Goal: Register for event/course

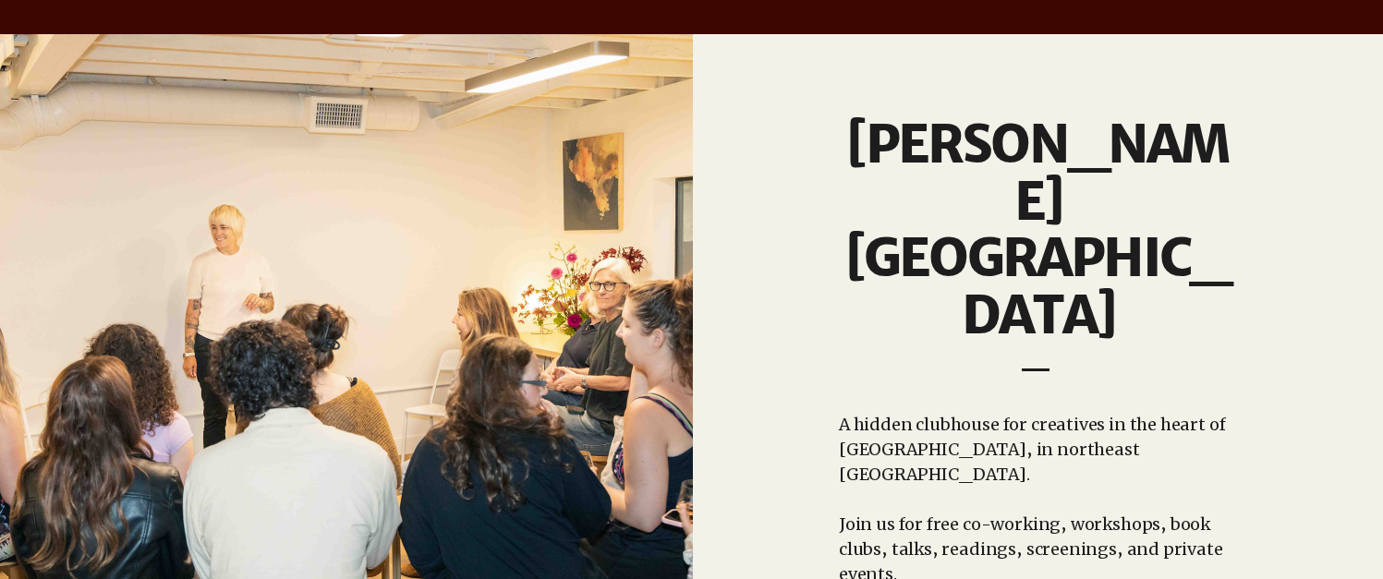
scroll to position [1521, 0]
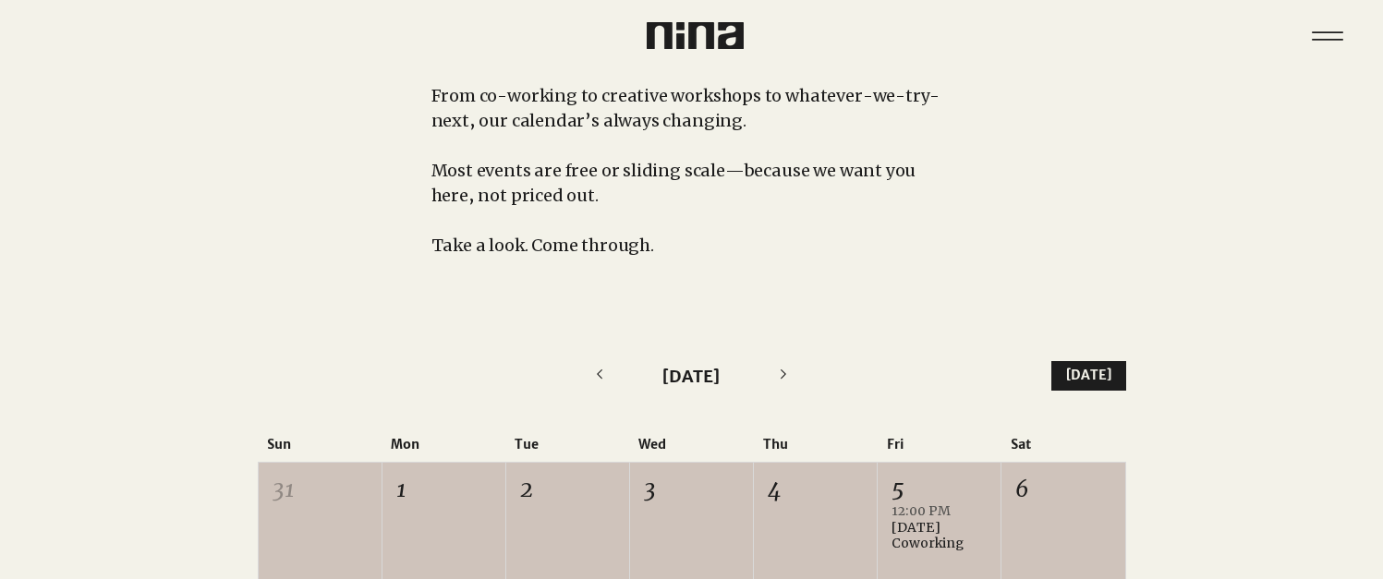
scroll to position [516, 0]
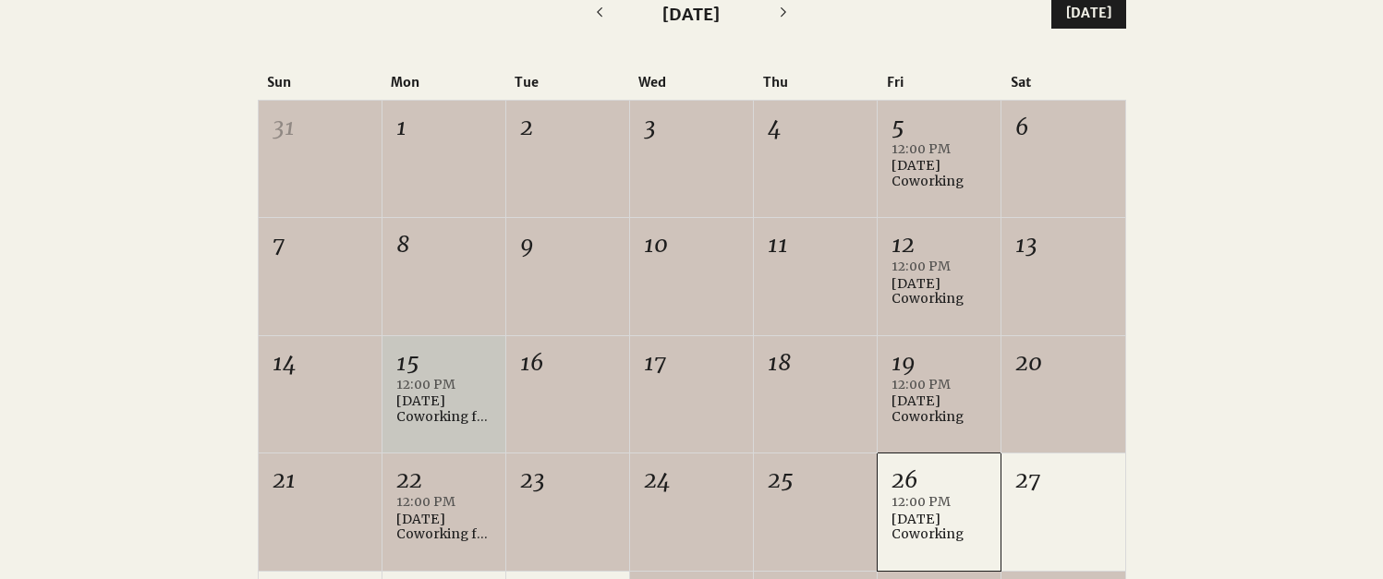
click at [435, 407] on div "[DATE] Coworking for Writers" at bounding box center [443, 409] width 95 height 31
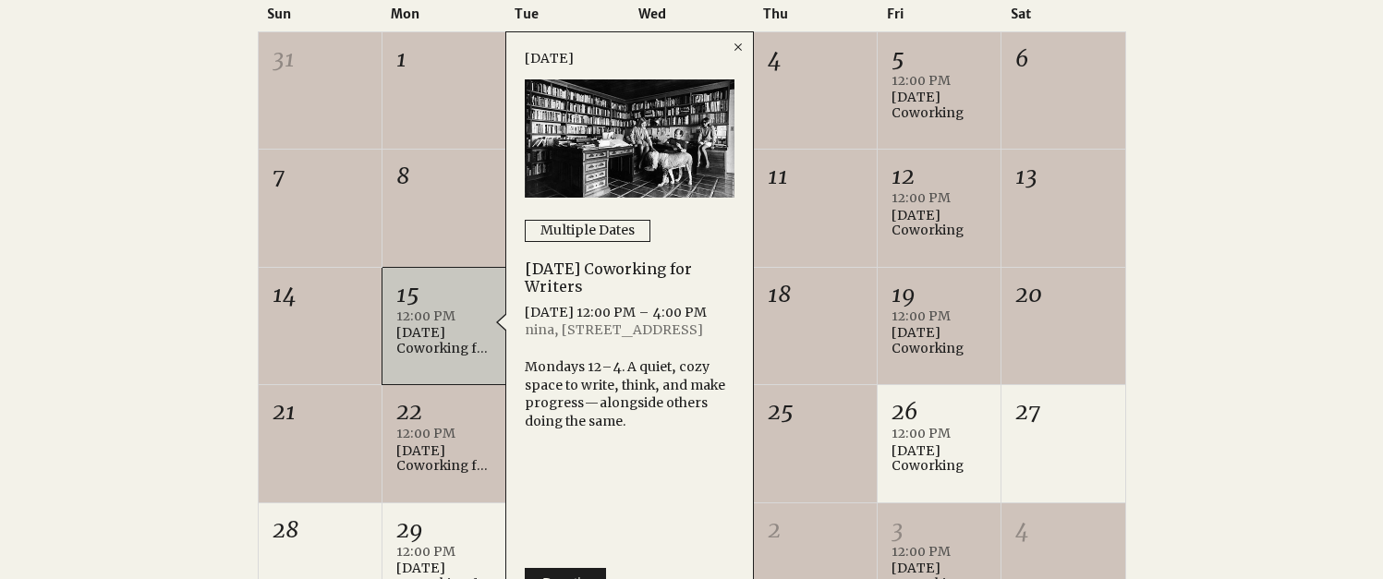
scroll to position [610, 0]
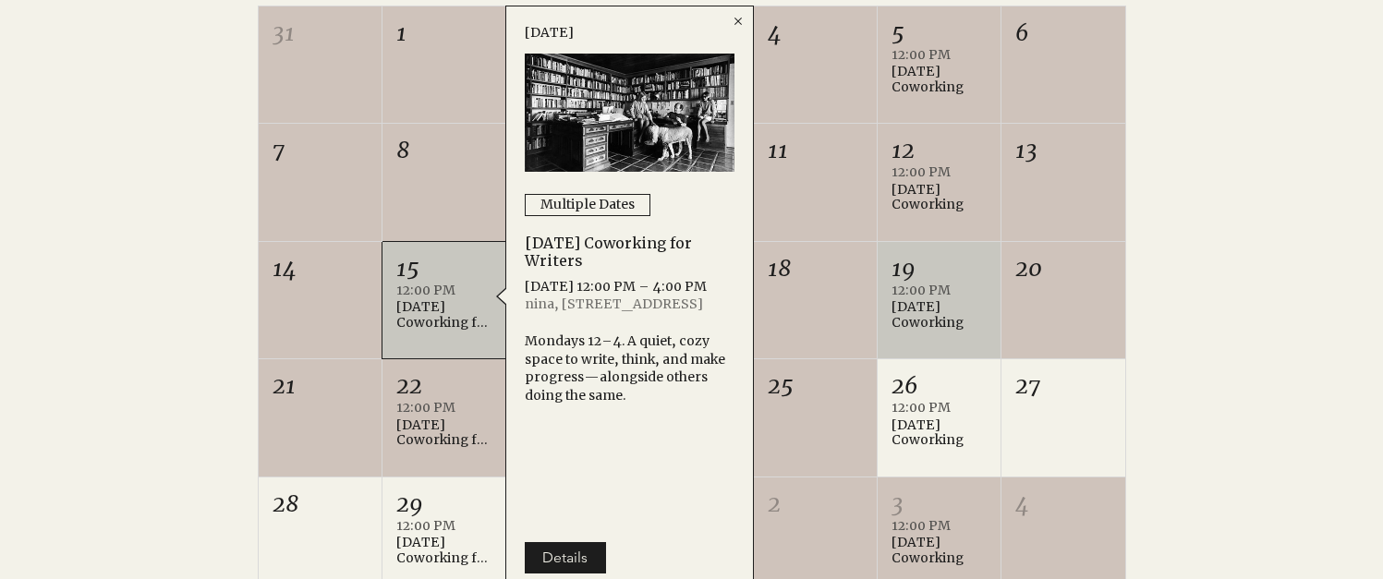
click at [926, 309] on div "[DATE] Coworking" at bounding box center [939, 314] width 95 height 31
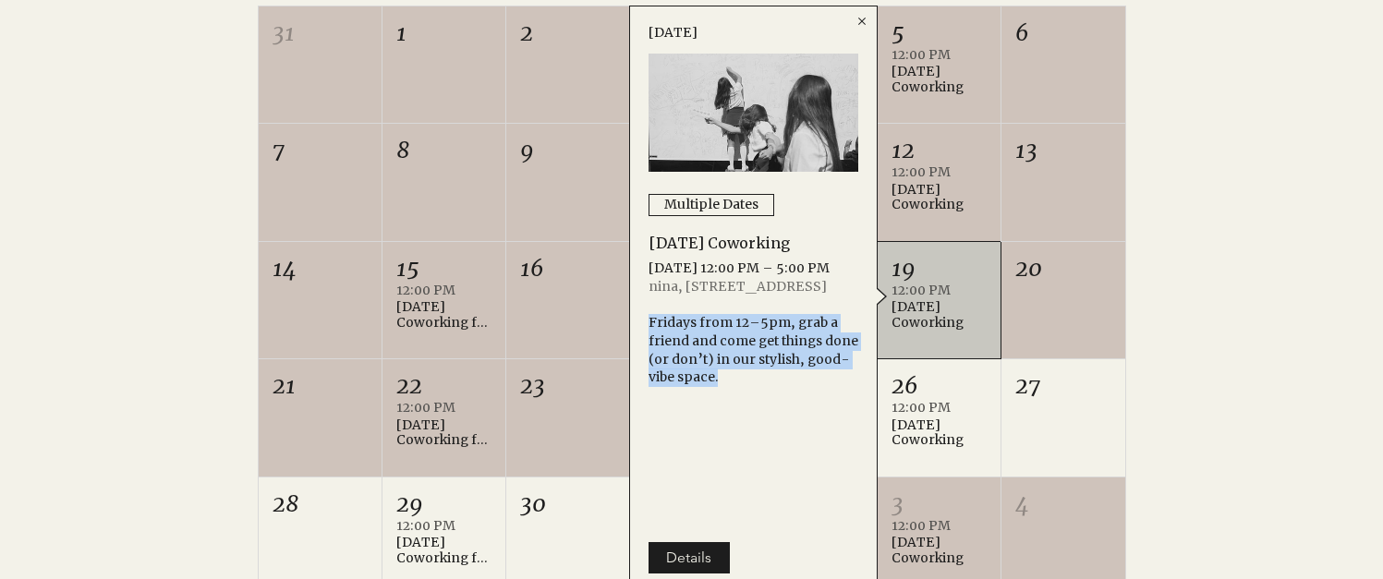
drag, startPoint x: 759, startPoint y: 414, endPoint x: 807, endPoint y: 349, distance: 80.6
click at [807, 349] on div "Multiple Dates [DATE] Coworking [DATE] 12:00 PM – 5:00 PM nina, [STREET_ADDRESS…" at bounding box center [753, 283] width 247 height 481
click at [807, 349] on div "Fridays from 12–5pm, grab a friend and come get things done (or don’t) in our s…" at bounding box center [754, 350] width 210 height 72
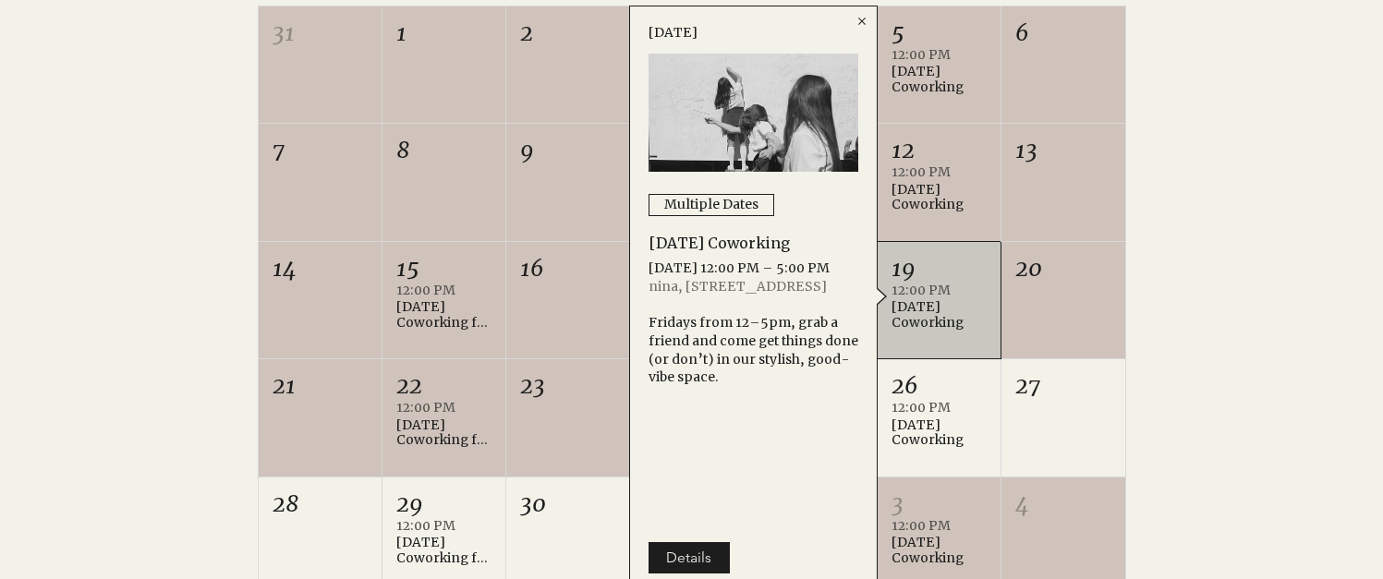
click at [1112, 353] on div "20" at bounding box center [1063, 300] width 123 height 116
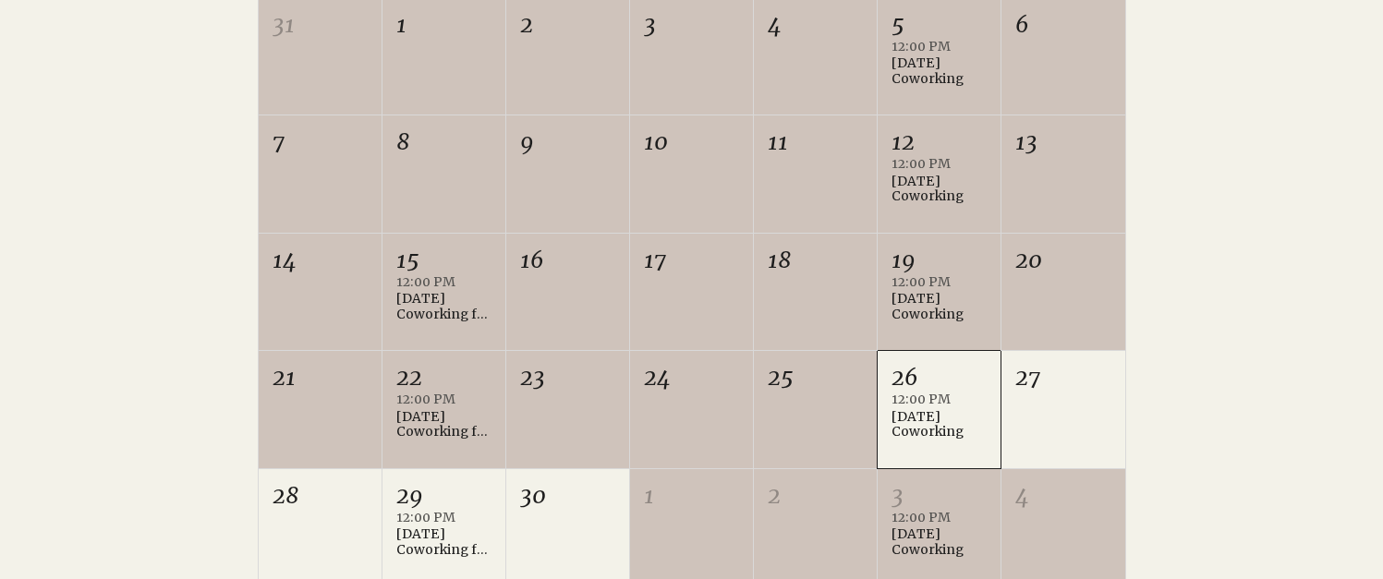
scroll to position [0, 0]
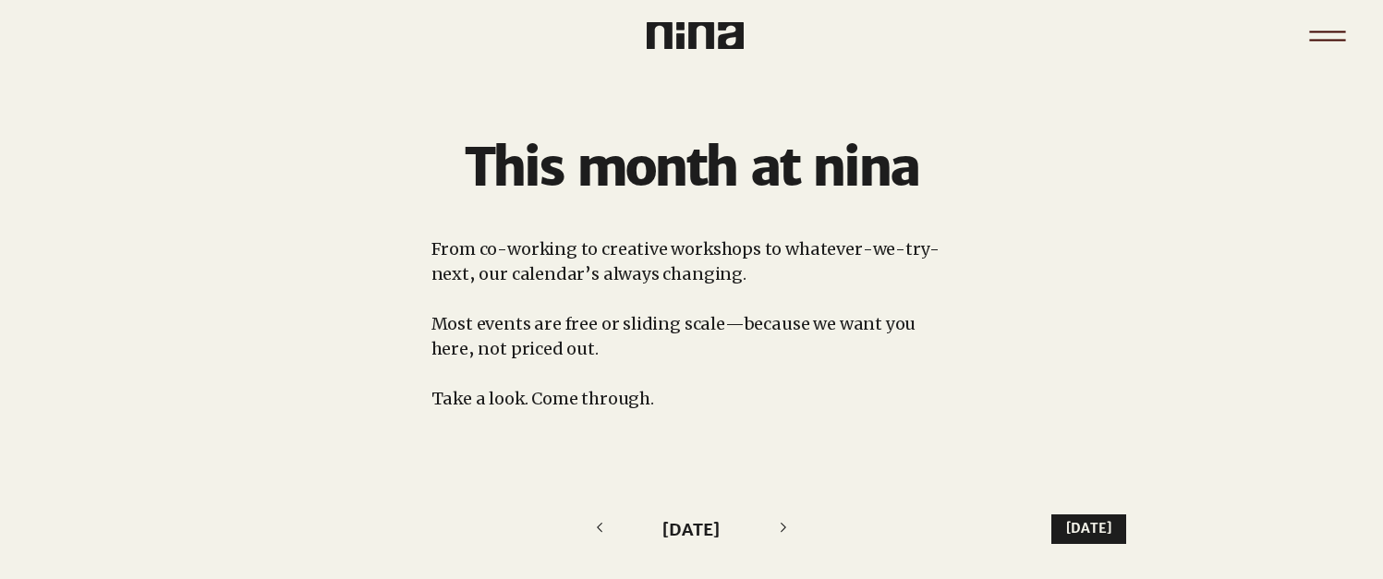
click at [1346, 32] on icon "Menu" at bounding box center [1328, 36] width 65 height 65
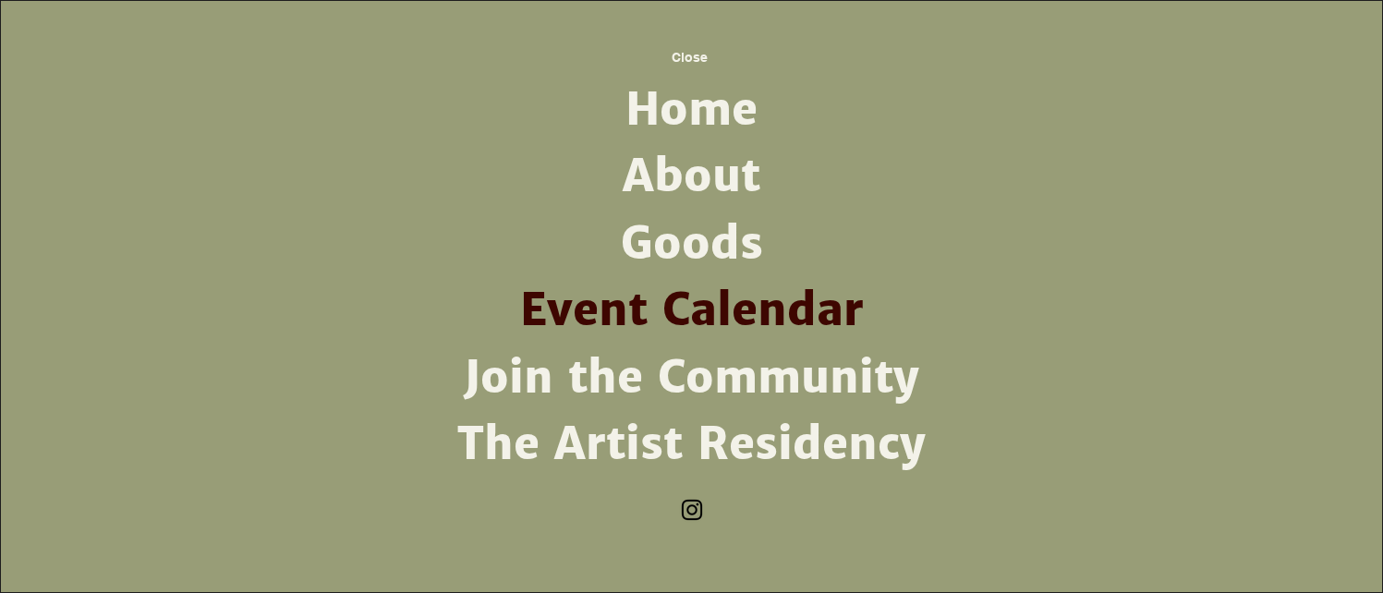
click at [640, 387] on link "Join the Community" at bounding box center [692, 378] width 482 height 67
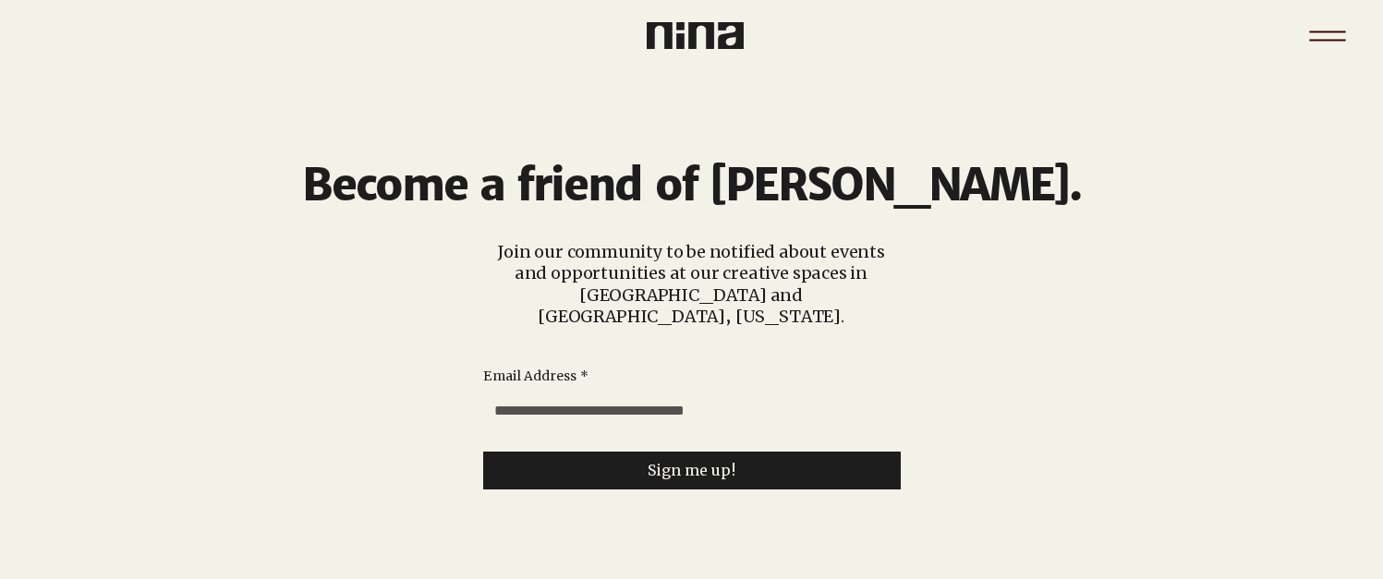
click at [1331, 34] on icon "Menu" at bounding box center [1328, 36] width 65 height 65
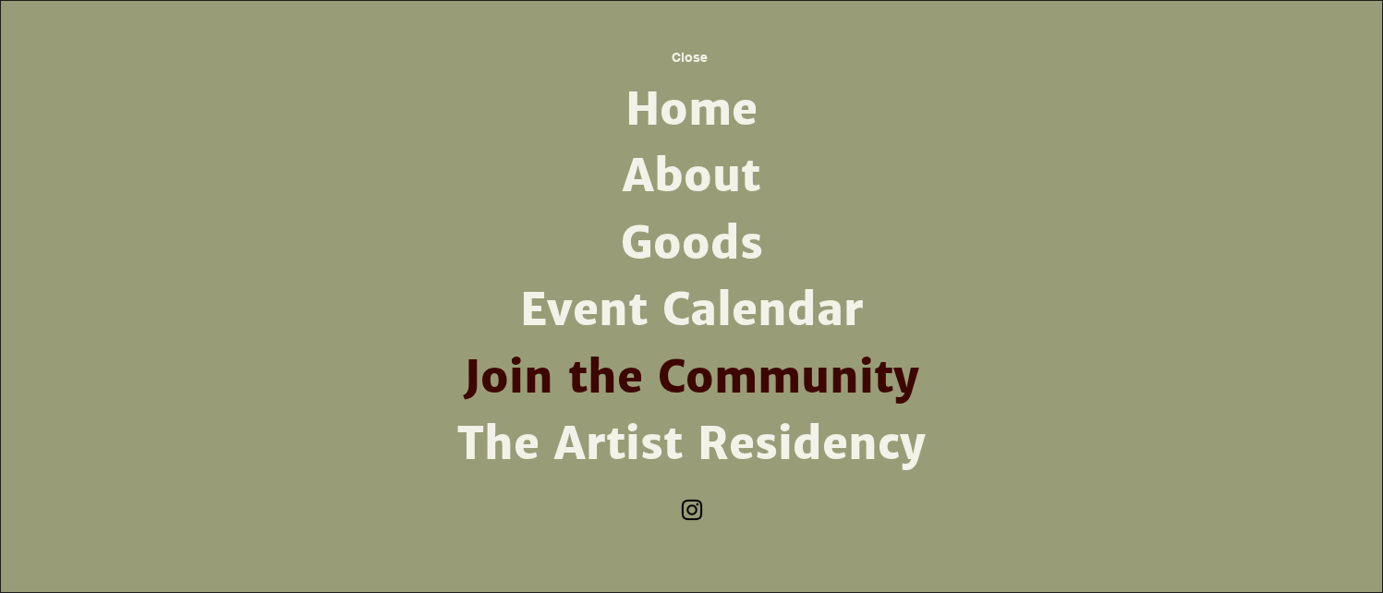
click at [744, 450] on link "The Artist Residency" at bounding box center [692, 444] width 482 height 67
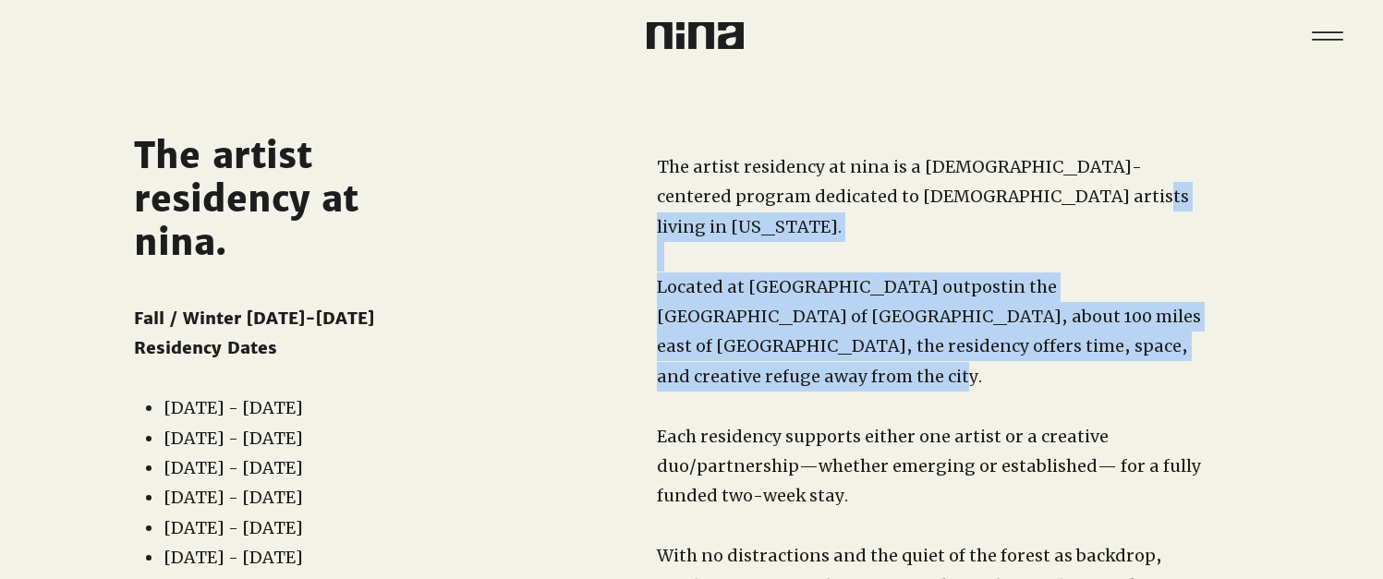
drag, startPoint x: 826, startPoint y: 354, endPoint x: 1198, endPoint y: 202, distance: 401.2
click at [1198, 202] on div "The artist residency at nina is a [DEMOGRAPHIC_DATA]-centered program dedicated…" at bounding box center [931, 392] width 549 height 480
click at [1198, 202] on p "The artist residency at nina is a [DEMOGRAPHIC_DATA]-centered program dedicated…" at bounding box center [931, 197] width 549 height 90
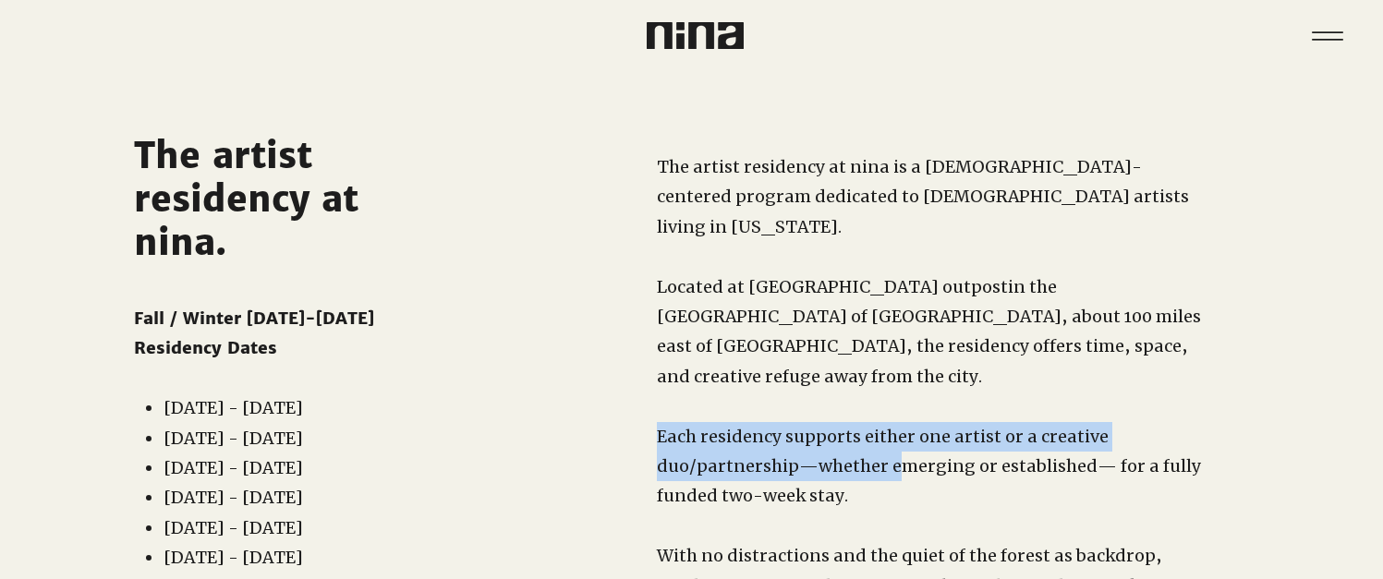
drag, startPoint x: 779, startPoint y: 389, endPoint x: 919, endPoint y: 453, distance: 153.4
click at [906, 453] on div "The artist residency at nina is a [DEMOGRAPHIC_DATA]-centered program dedicated…" at bounding box center [931, 392] width 549 height 480
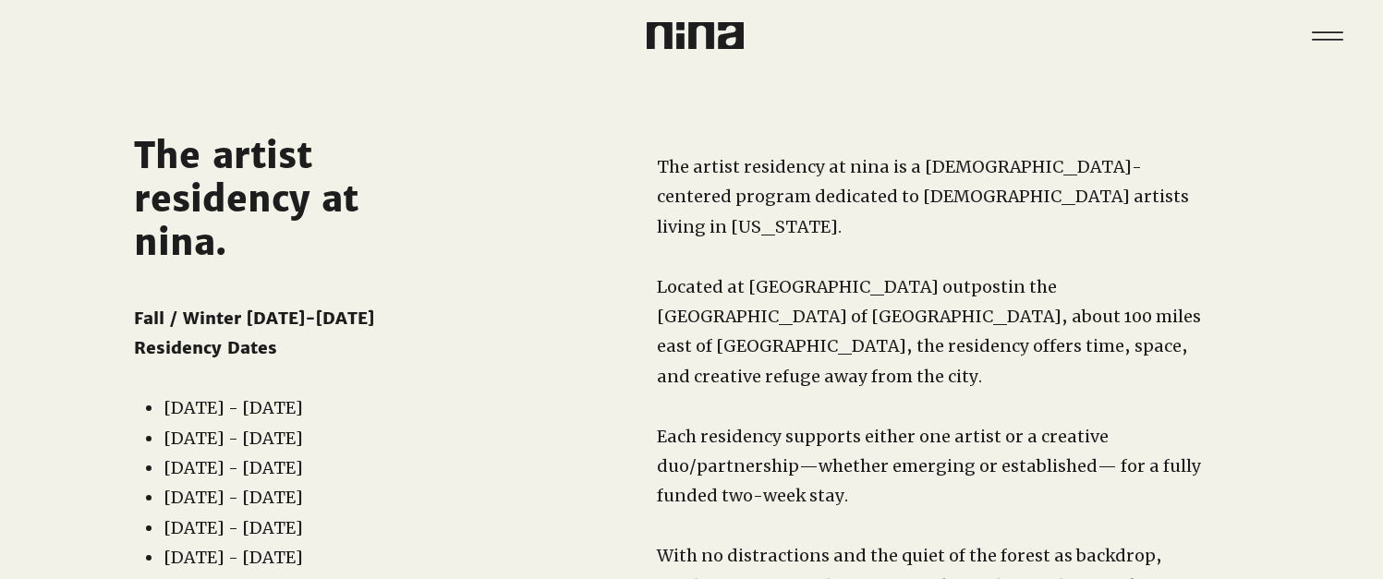
click at [920, 453] on p "Each residency supports either one artist or a creative duo/partnership—whether…" at bounding box center [931, 467] width 549 height 90
drag, startPoint x: 921, startPoint y: 459, endPoint x: 997, endPoint y: 380, distance: 109.8
click at [996, 381] on div "The artist residency at nina is a [DEMOGRAPHIC_DATA]-centered program dedicated…" at bounding box center [931, 392] width 549 height 480
click at [1000, 392] on p "​" at bounding box center [931, 407] width 549 height 30
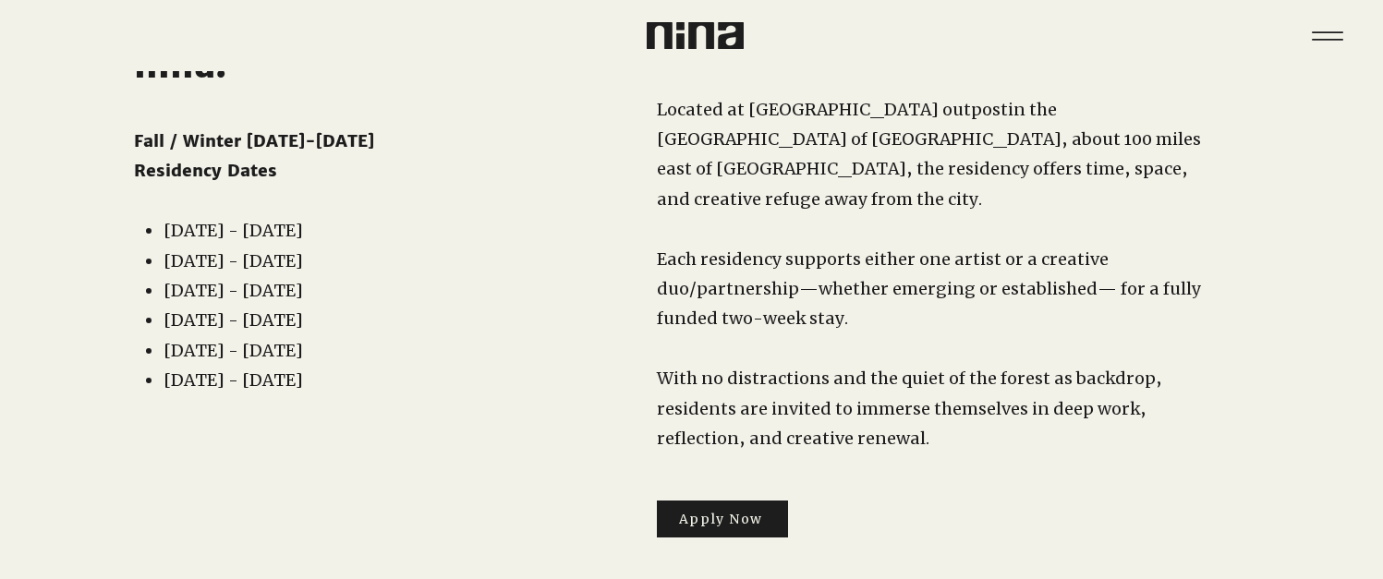
scroll to position [181, 0]
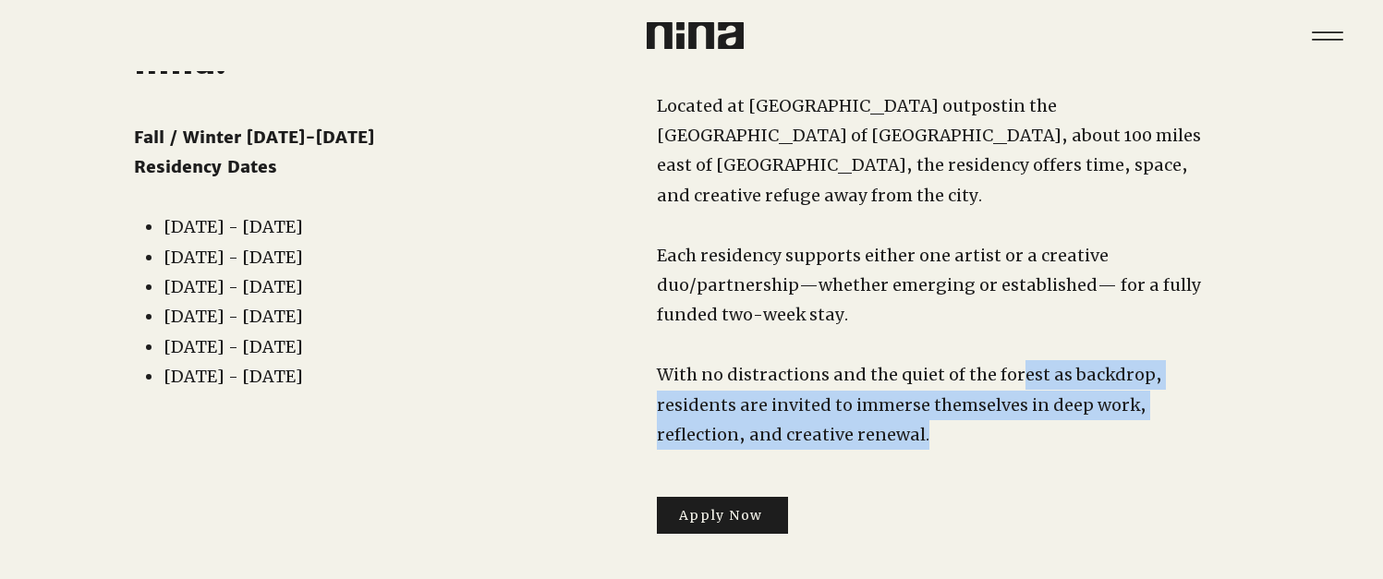
drag, startPoint x: 977, startPoint y: 393, endPoint x: 1023, endPoint y: 338, distance: 71.5
click at [1019, 360] on p "With no distractions and the quiet of the forest as backdrop, residents are inv…" at bounding box center [931, 405] width 549 height 90
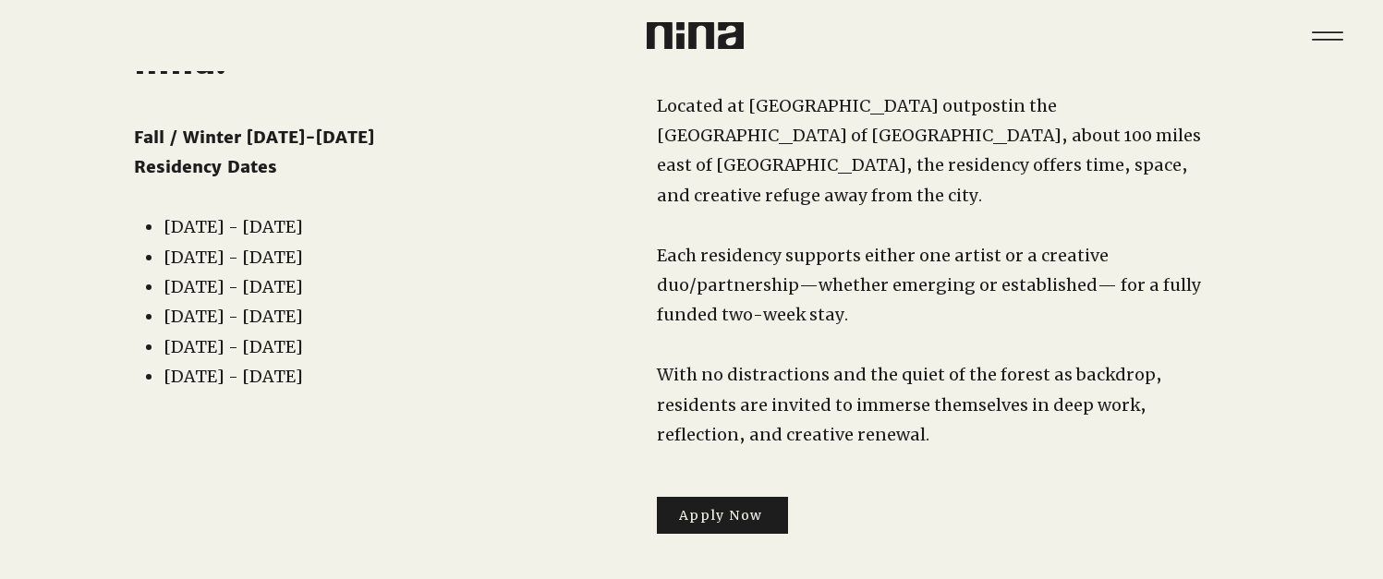
click at [1024, 364] on span "With no distractions and the quiet of the forest as backdrop, residents are inv…" at bounding box center [910, 404] width 506 height 81
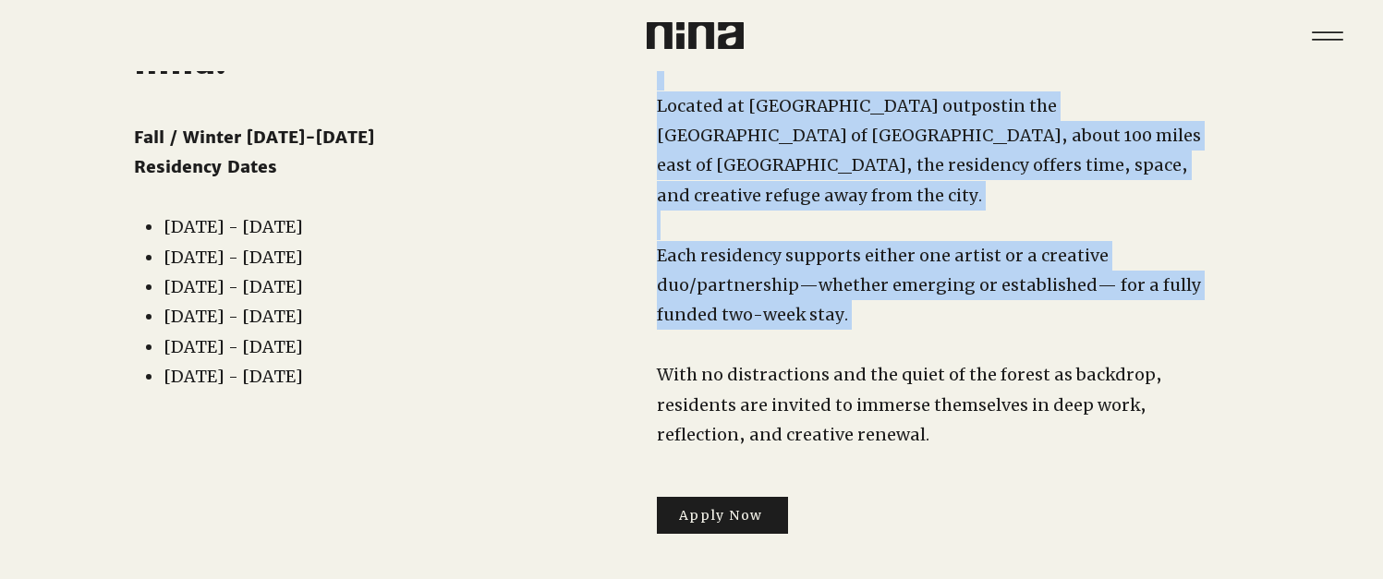
drag, startPoint x: 848, startPoint y: 323, endPoint x: 946, endPoint y: 421, distance: 139.2
click at [946, 421] on div "The artist residency at nina is a [DEMOGRAPHIC_DATA]-centered program dedicated…" at bounding box center [897, 236] width 823 height 692
click at [946, 421] on div "main content" at bounding box center [897, 236] width 823 height 692
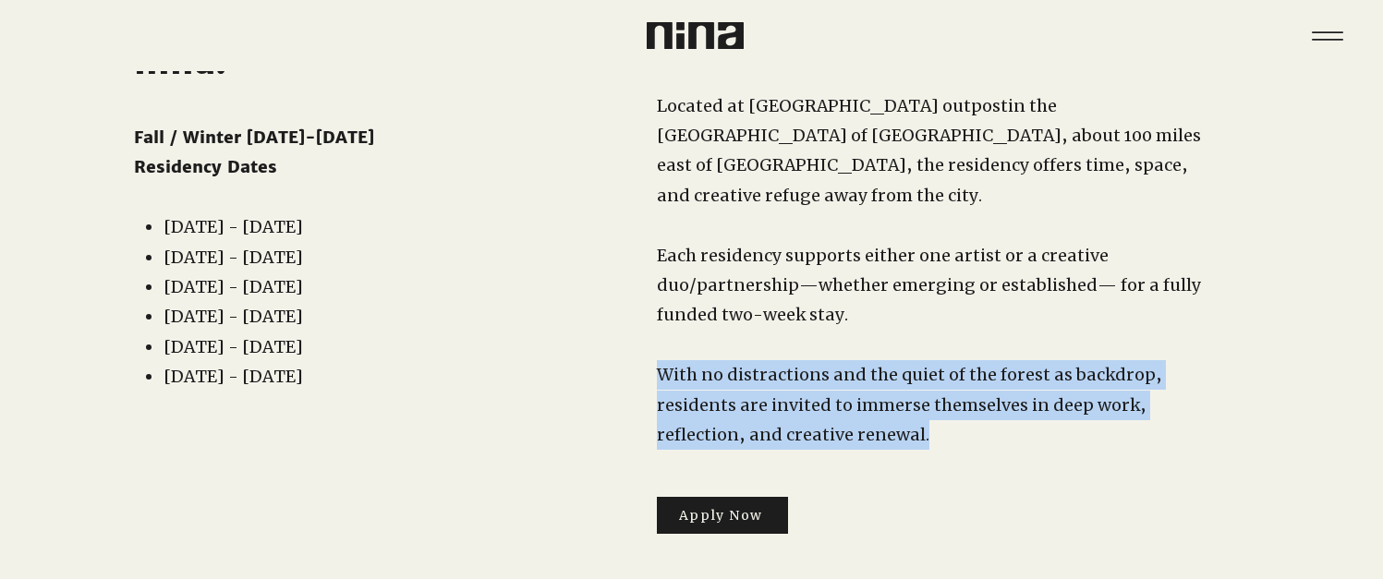
drag, startPoint x: 945, startPoint y: 416, endPoint x: 1041, endPoint y: 318, distance: 136.6
click at [1010, 324] on div "The artist residency at nina is a [DEMOGRAPHIC_DATA]-centered program dedicated…" at bounding box center [931, 211] width 549 height 480
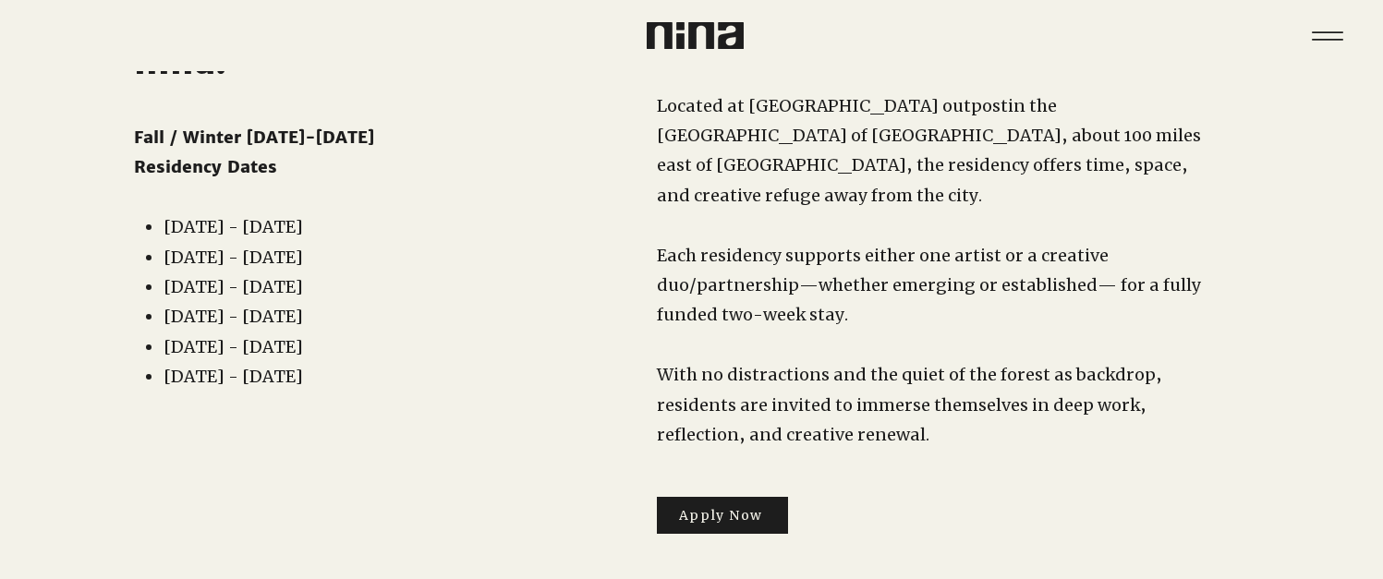
click at [1041, 331] on p "​" at bounding box center [931, 346] width 549 height 30
drag, startPoint x: 381, startPoint y: 357, endPoint x: 161, endPoint y: 218, distance: 260.0
click at [161, 218] on ul "[DATE] - [DATE] [DATE] - [DATE] [DATE] - [DATE] [DATE] - [DATE] [DATE] - [DATE]…" at bounding box center [281, 302] width 278 height 179
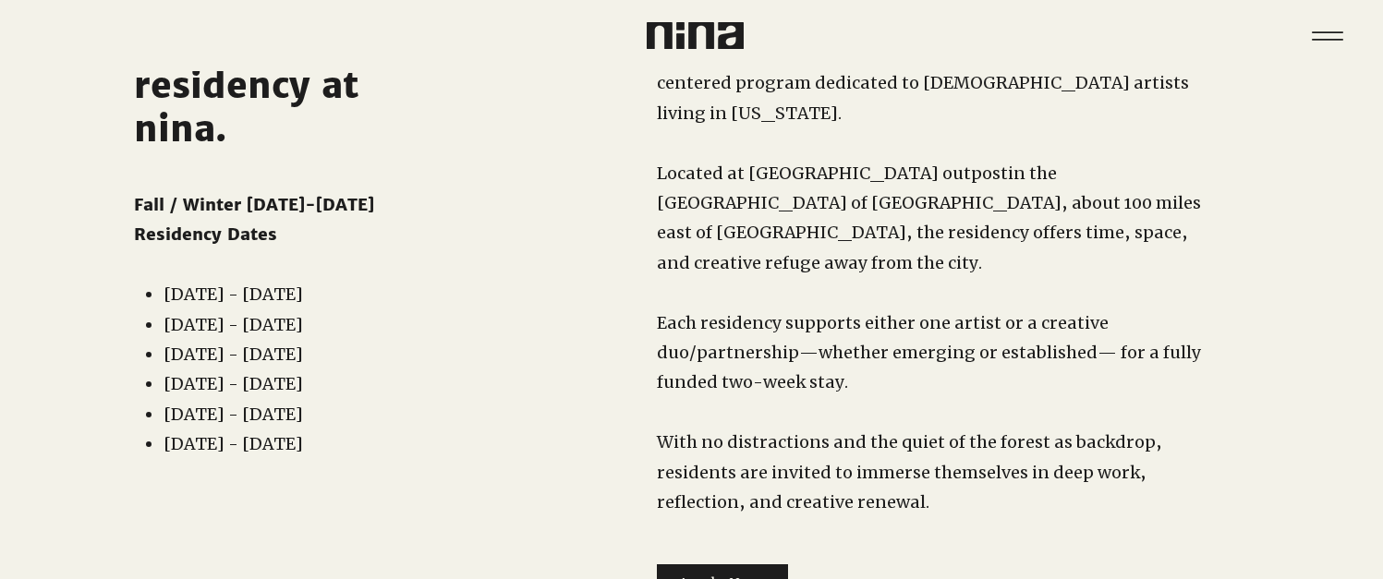
scroll to position [0, 0]
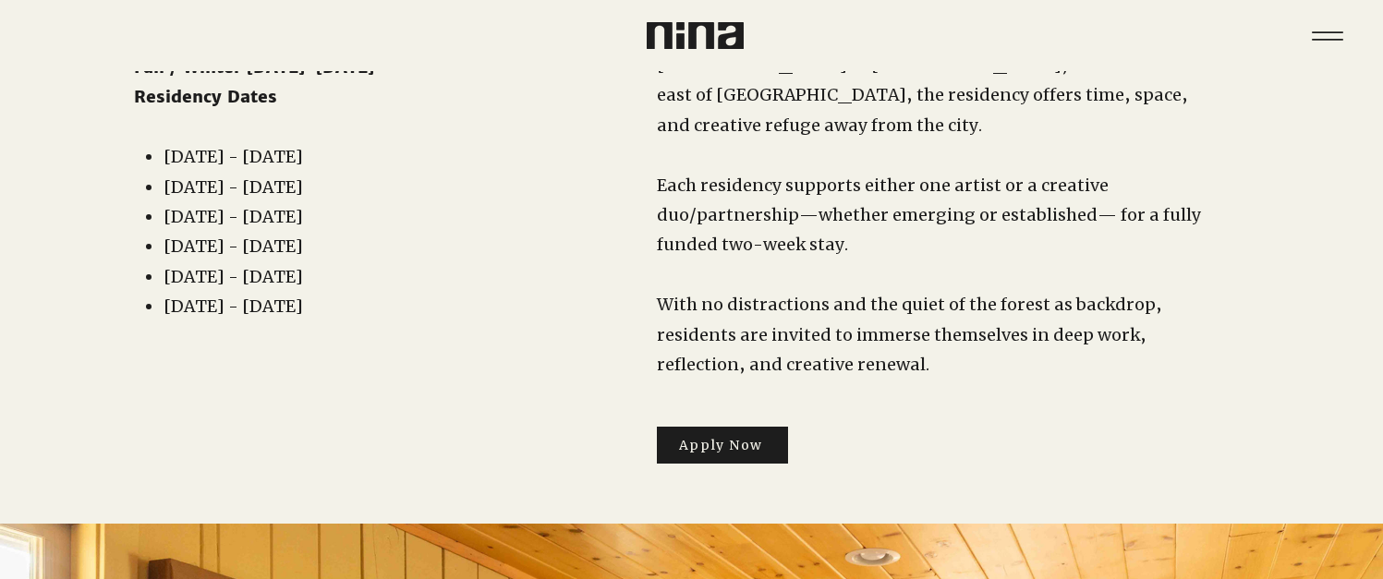
click at [986, 261] on p "​" at bounding box center [931, 276] width 549 height 30
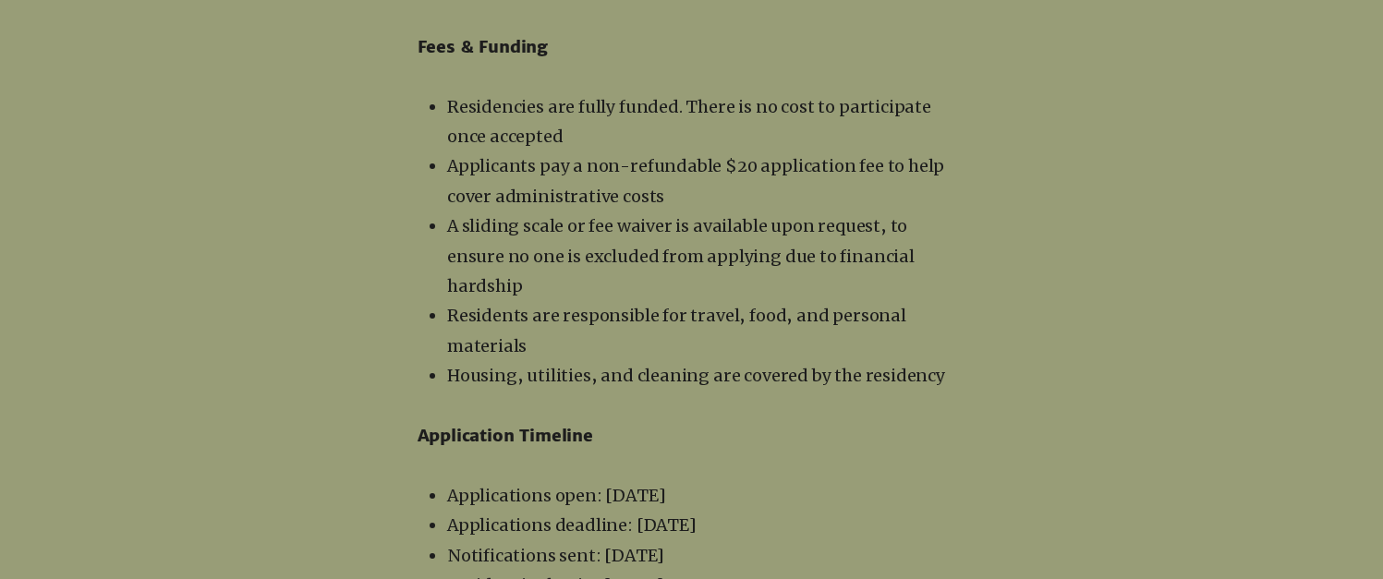
scroll to position [3240, 0]
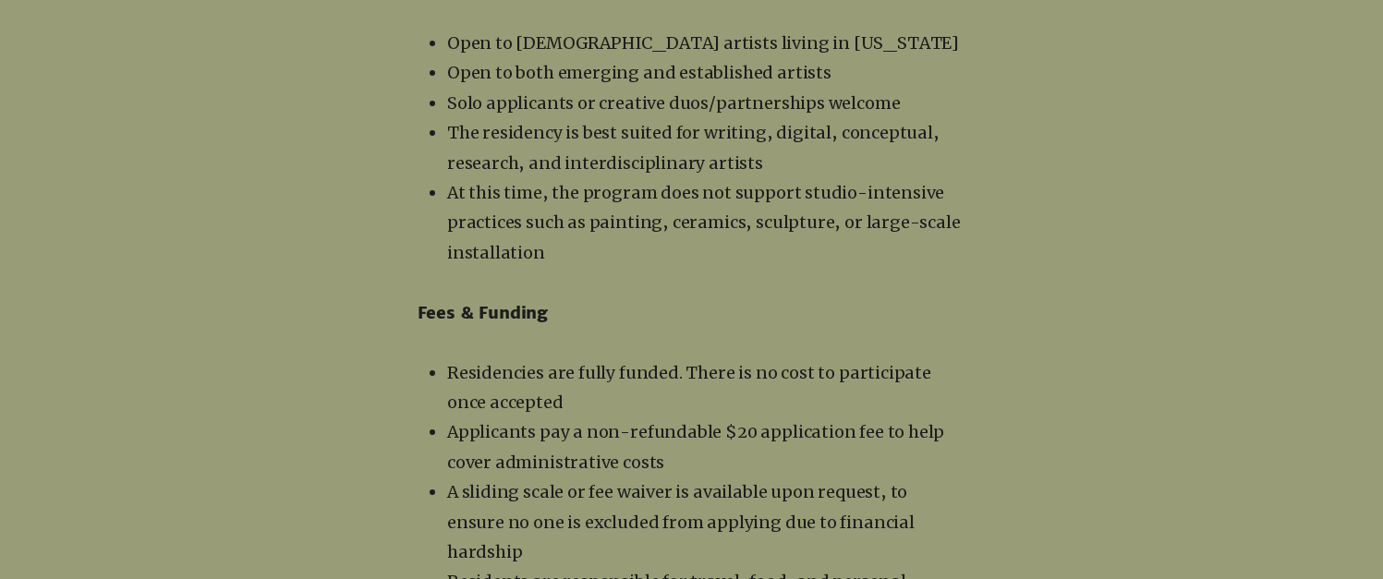
scroll to position [2946, 0]
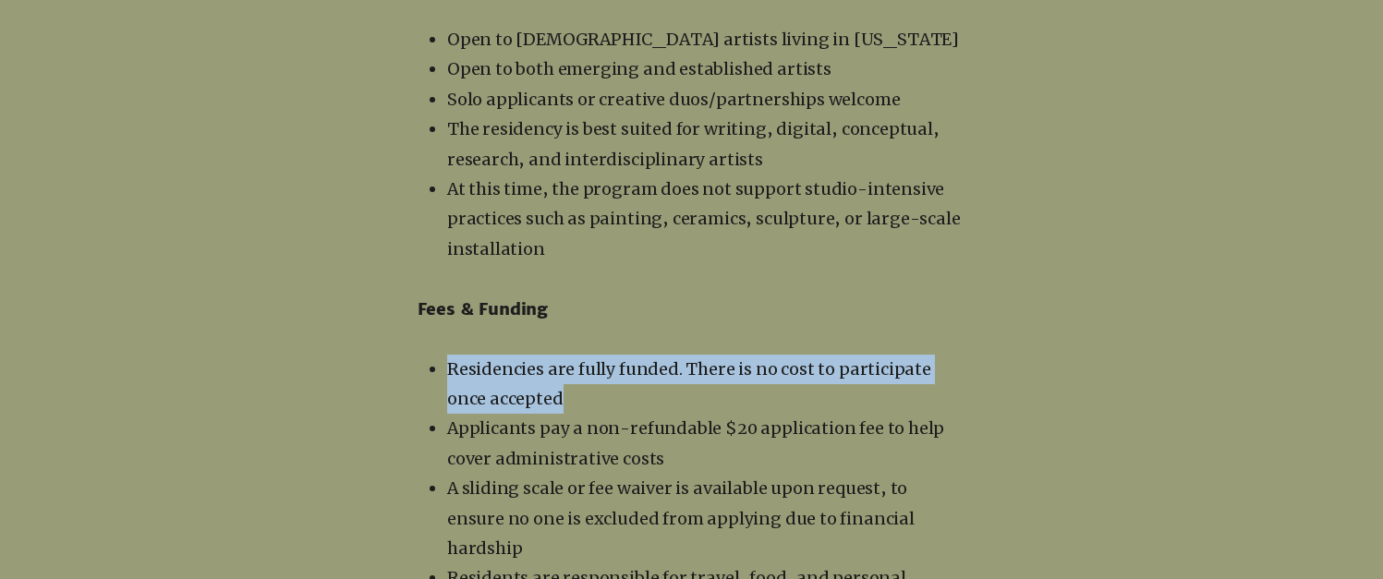
drag, startPoint x: 734, startPoint y: 221, endPoint x: 693, endPoint y: 287, distance: 78.0
click at [693, 355] on p "Residencies are fully funded. There is no cost to participate once accepted" at bounding box center [706, 385] width 519 height 60
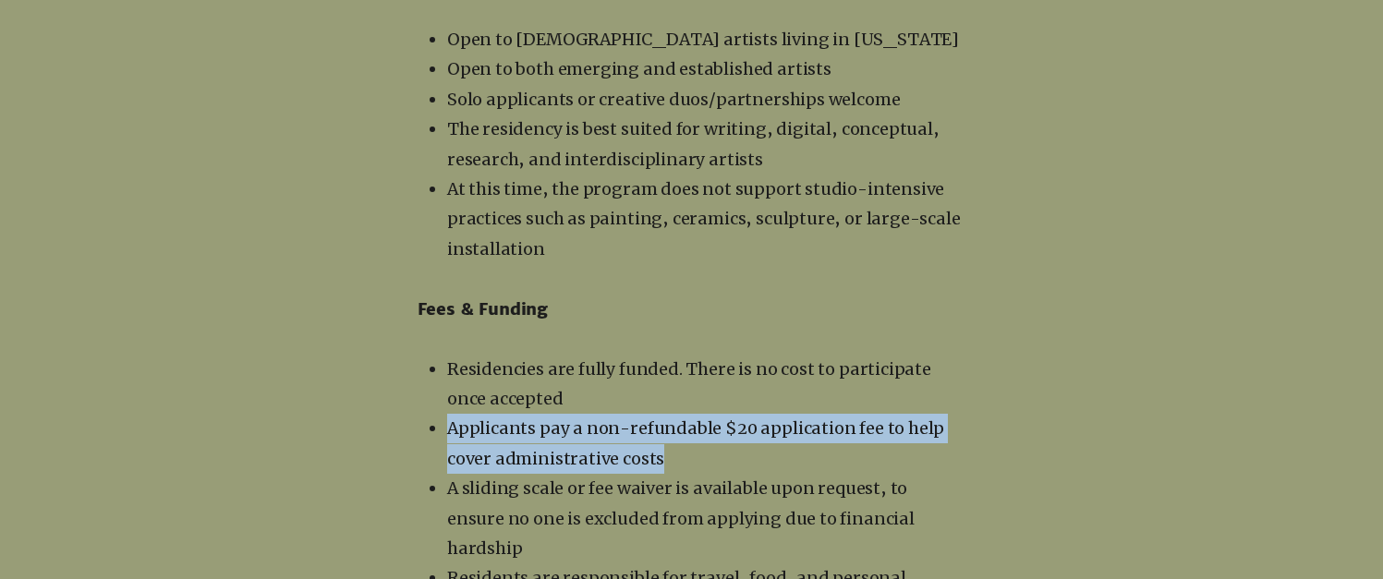
drag, startPoint x: 642, startPoint y: 281, endPoint x: 805, endPoint y: 343, distance: 174.0
click at [805, 355] on ul "Residencies are fully funded. There is no cost to participate once accepted App…" at bounding box center [696, 504] width 541 height 299
click at [805, 414] on p "Applicants pay a non-refundable $20 application fee to help cover administrativ…" at bounding box center [706, 444] width 519 height 60
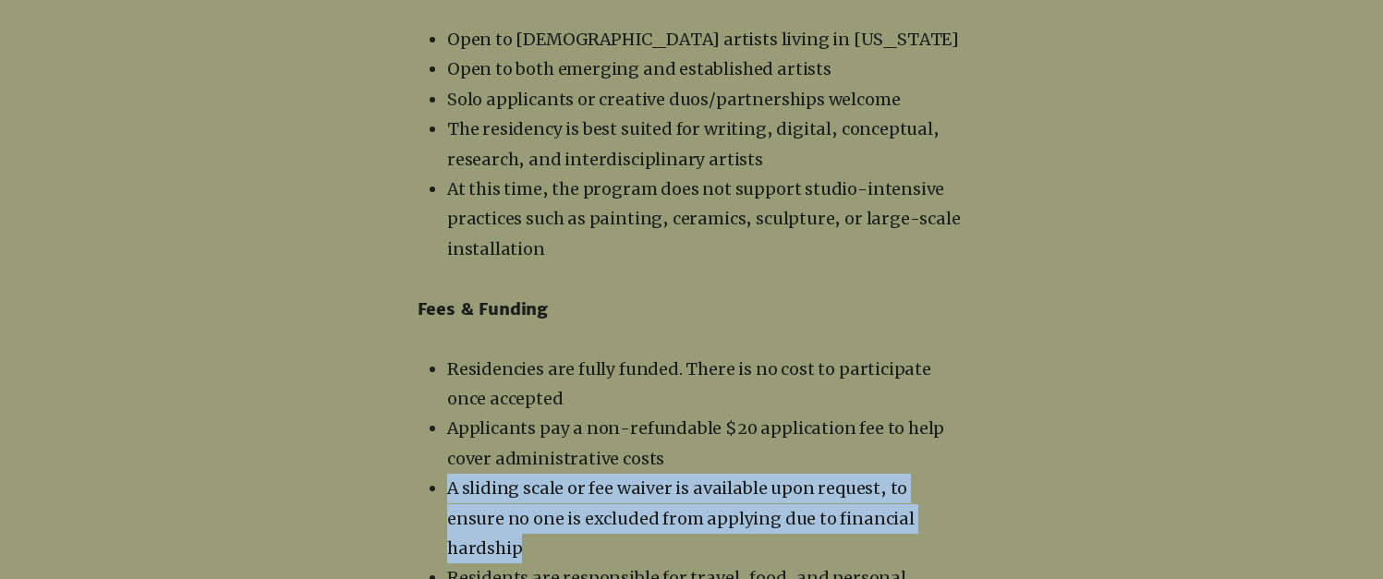
drag, startPoint x: 774, startPoint y: 346, endPoint x: 964, endPoint y: 394, distance: 196.4
click at [964, 394] on ul "Residencies are fully funded. There is no cost to participate once accepted App…" at bounding box center [696, 504] width 541 height 299
click at [964, 474] on p "A sliding scale or fee waiver is available upon request, to ensure no one is ex…" at bounding box center [706, 519] width 519 height 90
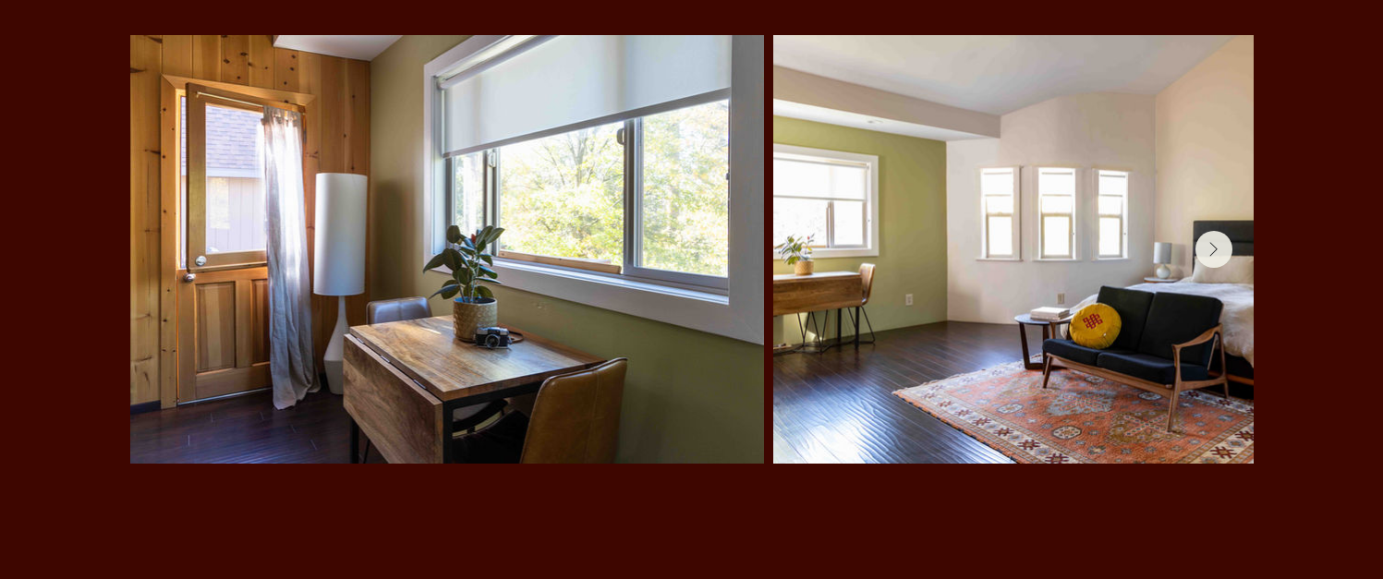
scroll to position [4023, 0]
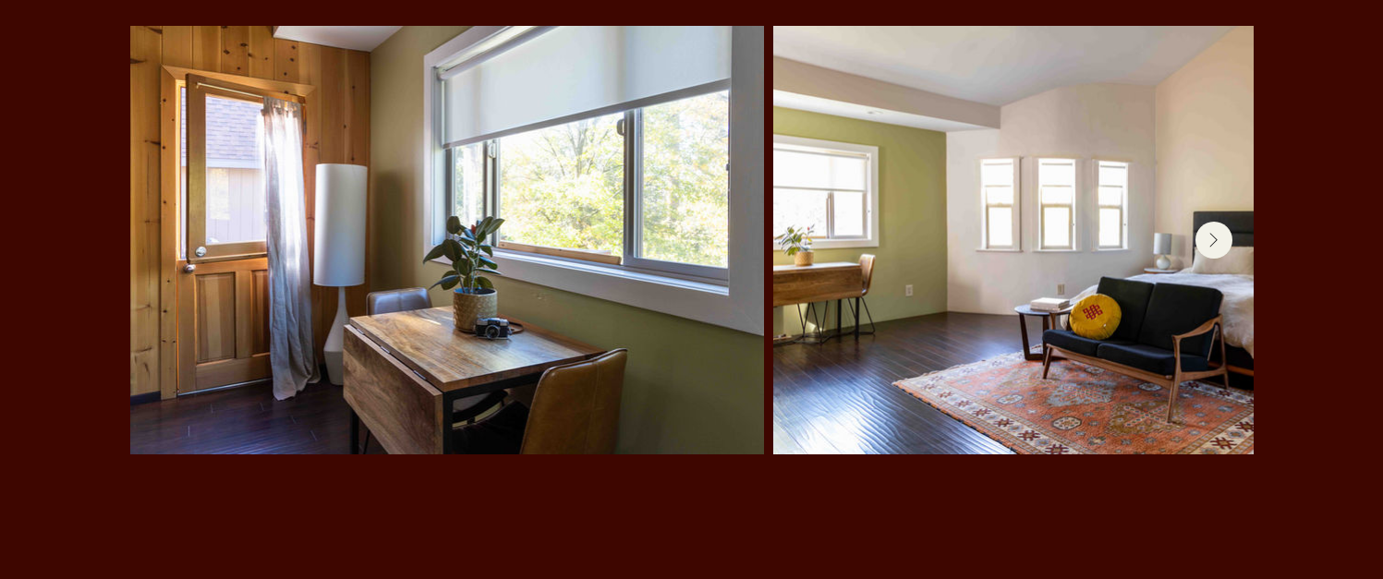
click at [1207, 222] on button "Next Item" at bounding box center [1214, 240] width 37 height 37
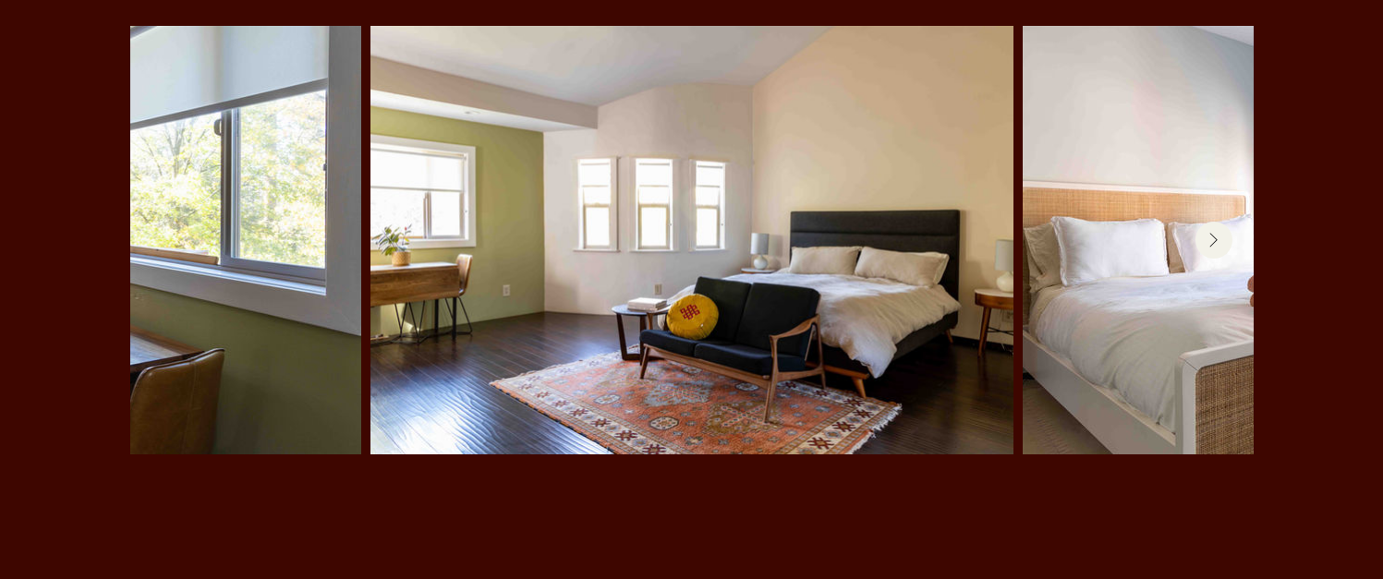
scroll to position [0, 403]
click at [1213, 233] on icon "Next Item" at bounding box center [1214, 241] width 9 height 16
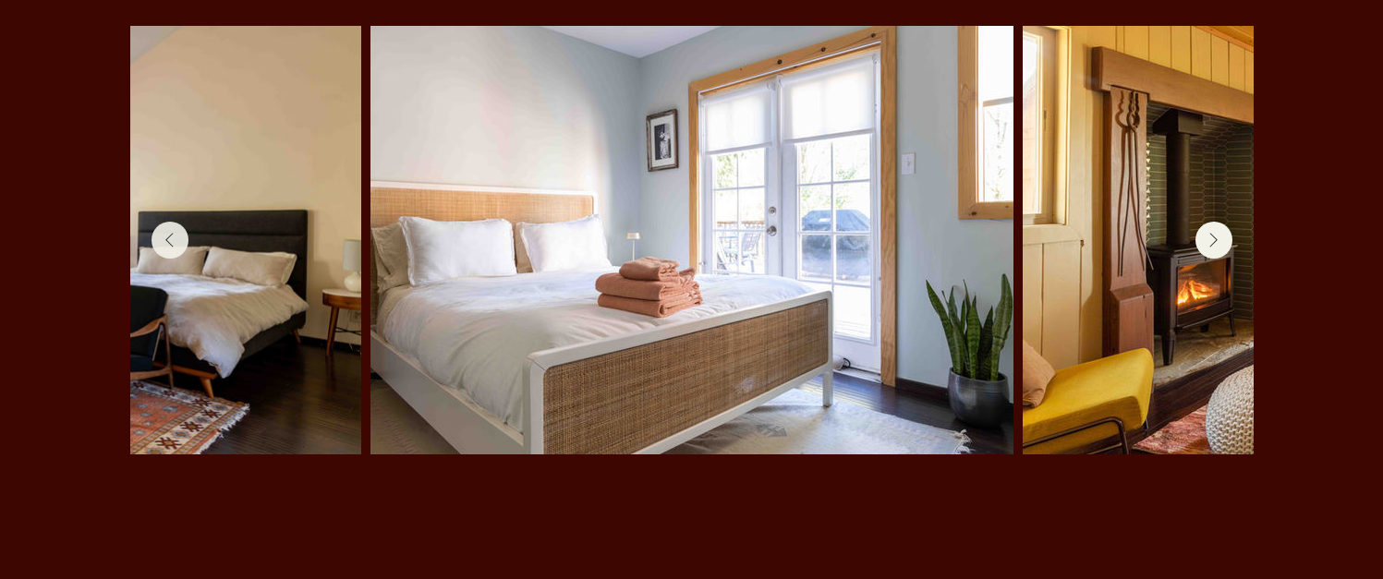
click at [1213, 233] on icon "Next Item" at bounding box center [1214, 241] width 9 height 16
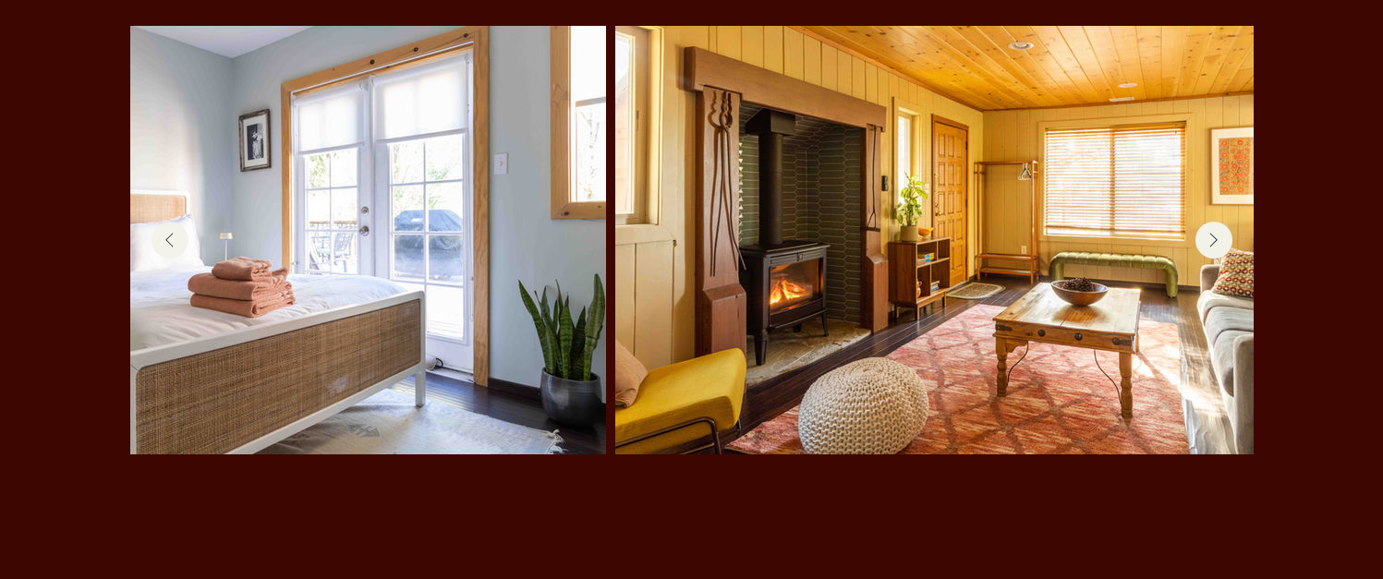
scroll to position [0, 1468]
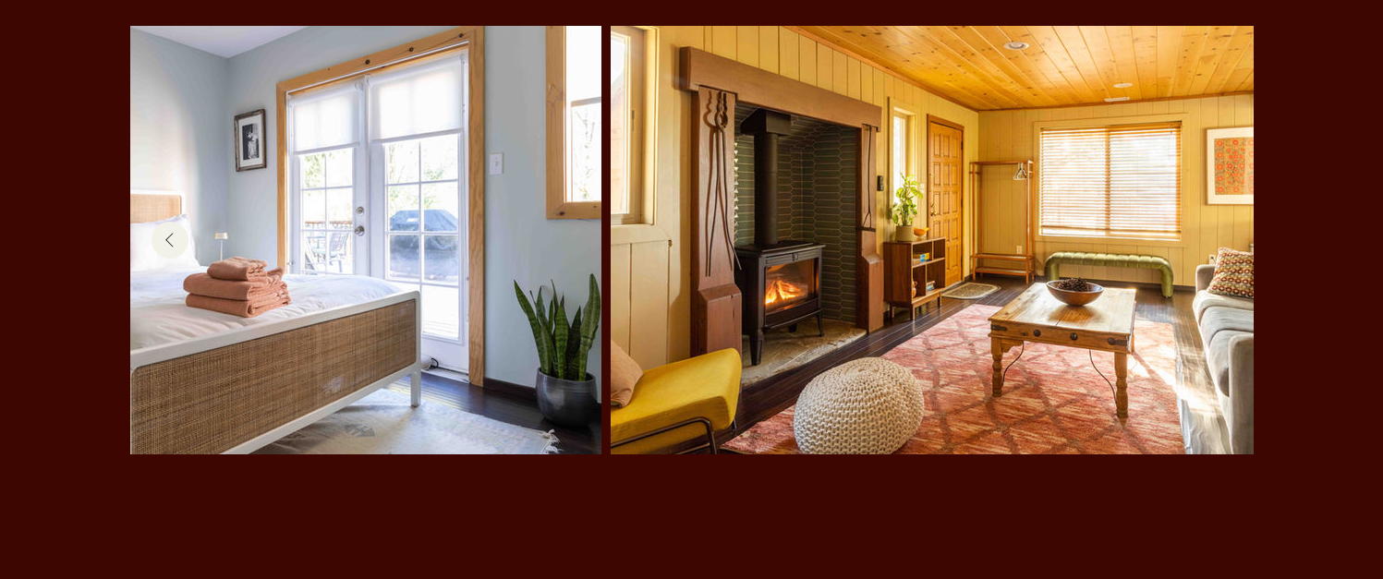
click at [171, 233] on icon "Previous Item" at bounding box center [169, 241] width 9 height 16
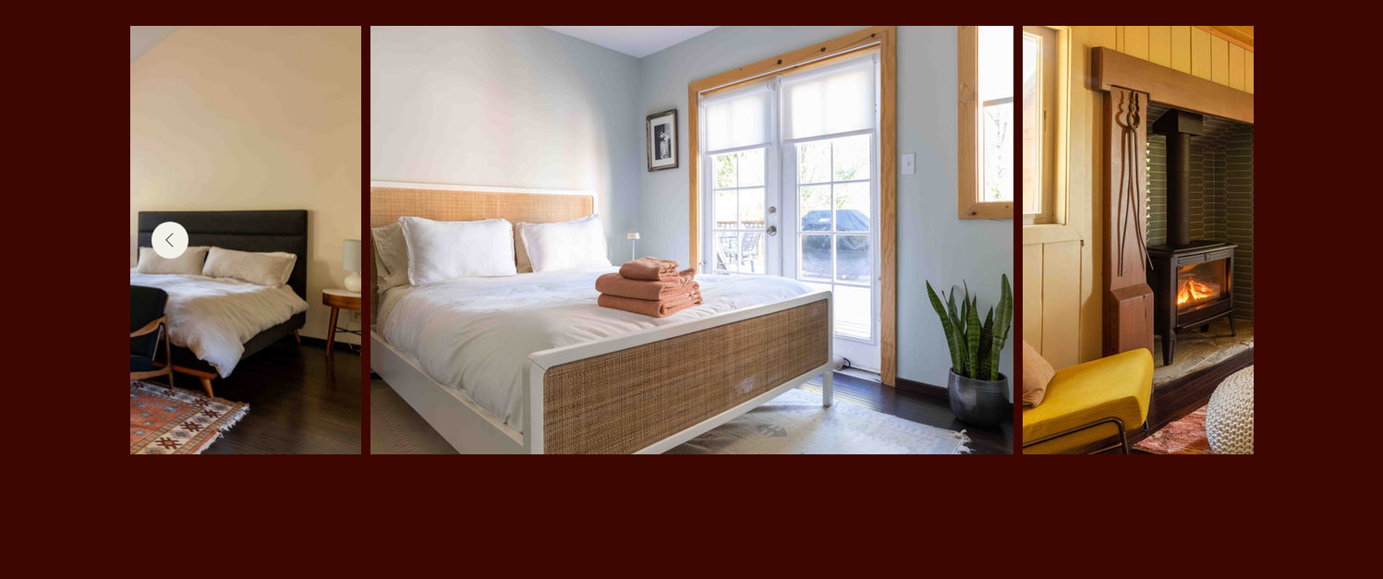
scroll to position [0, 1055]
click at [171, 233] on icon "Previous Item" at bounding box center [168, 240] width 7 height 14
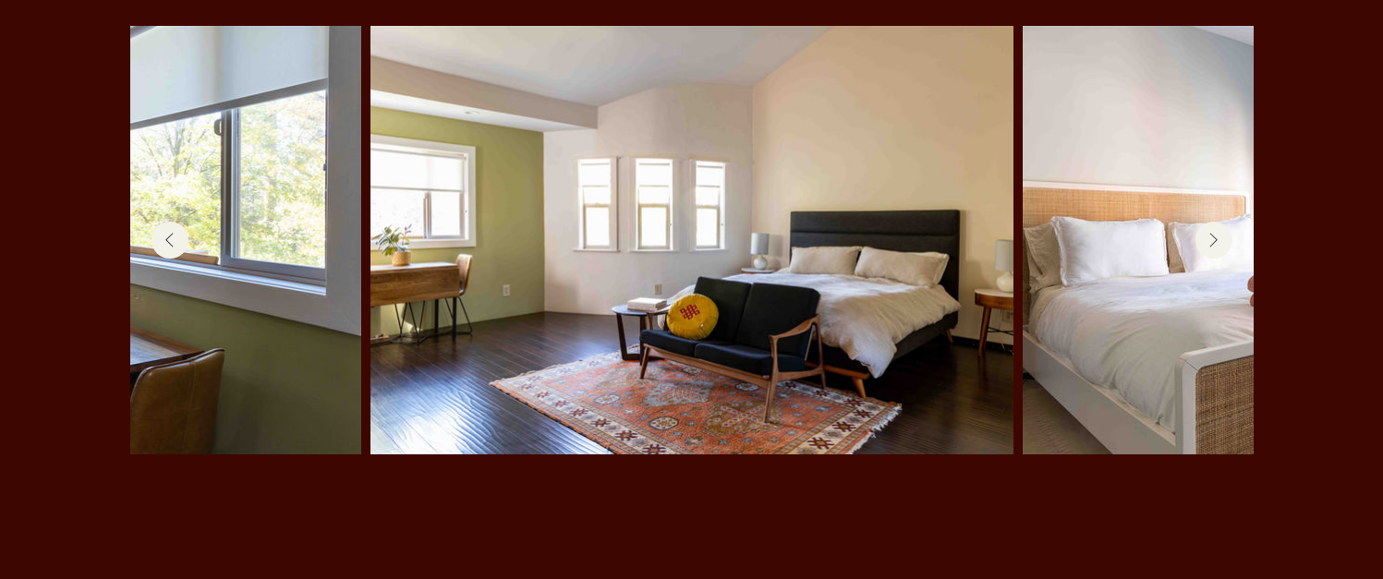
click at [170, 233] on icon "Previous Item" at bounding box center [169, 241] width 9 height 16
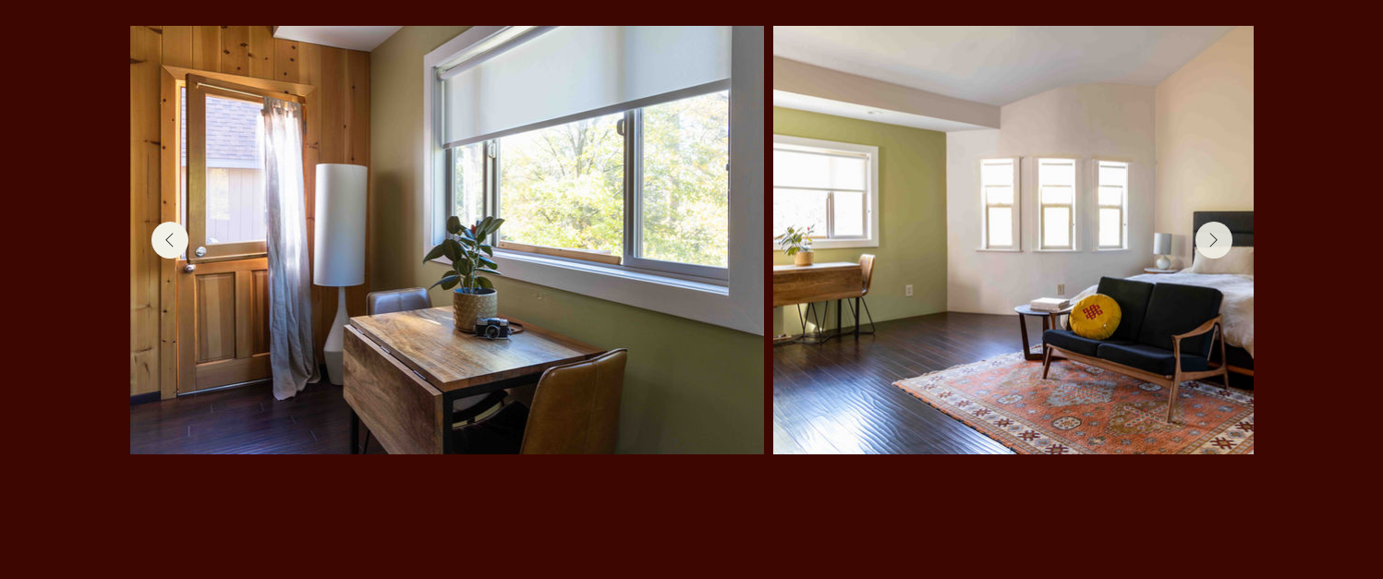
scroll to position [0, 0]
click at [1216, 233] on icon "Next Item" at bounding box center [1214, 241] width 9 height 16
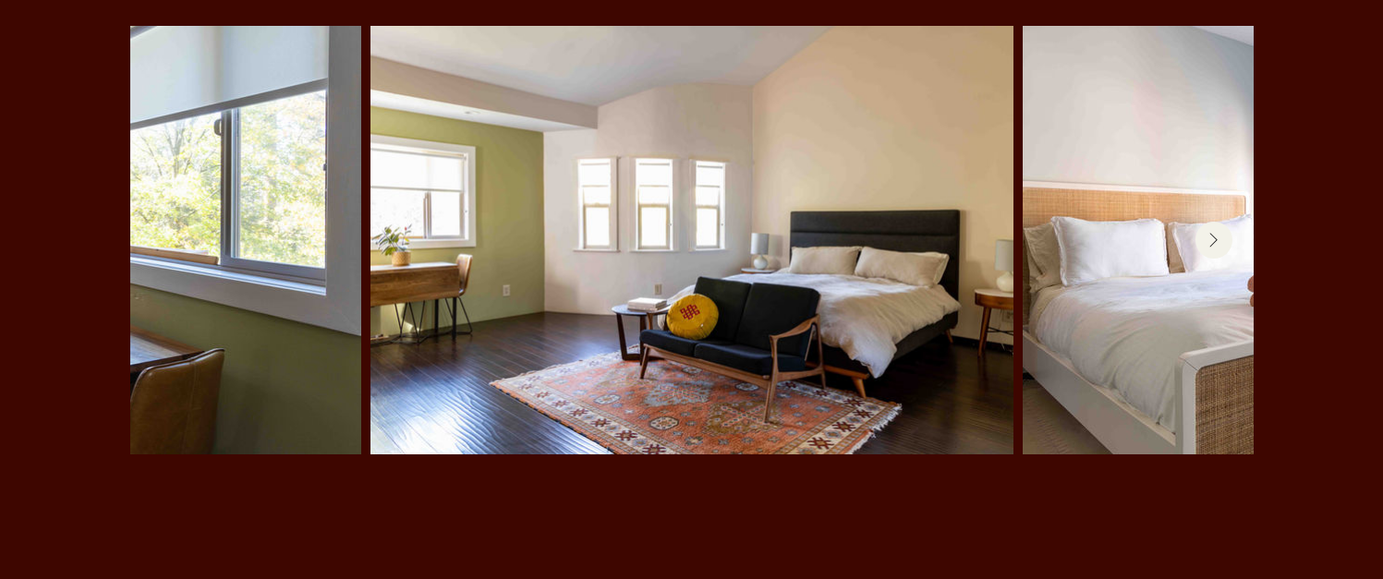
click at [1216, 233] on icon "Next Item" at bounding box center [1214, 241] width 9 height 16
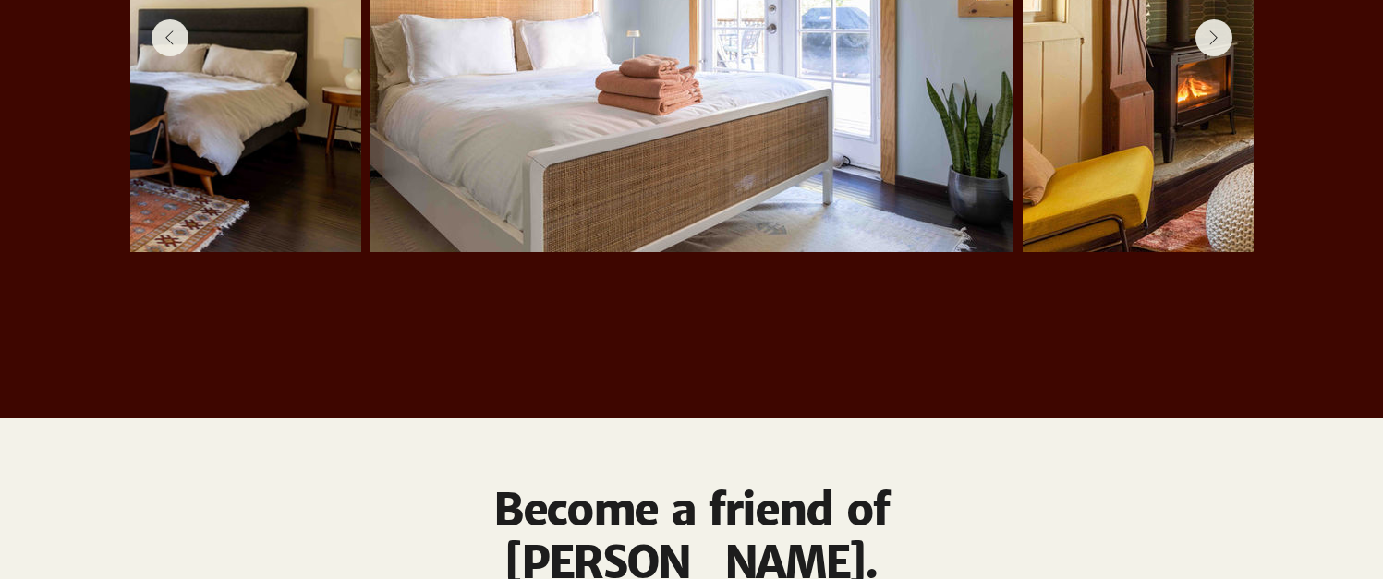
scroll to position [4335, 0]
